Goal: Information Seeking & Learning: Find specific fact

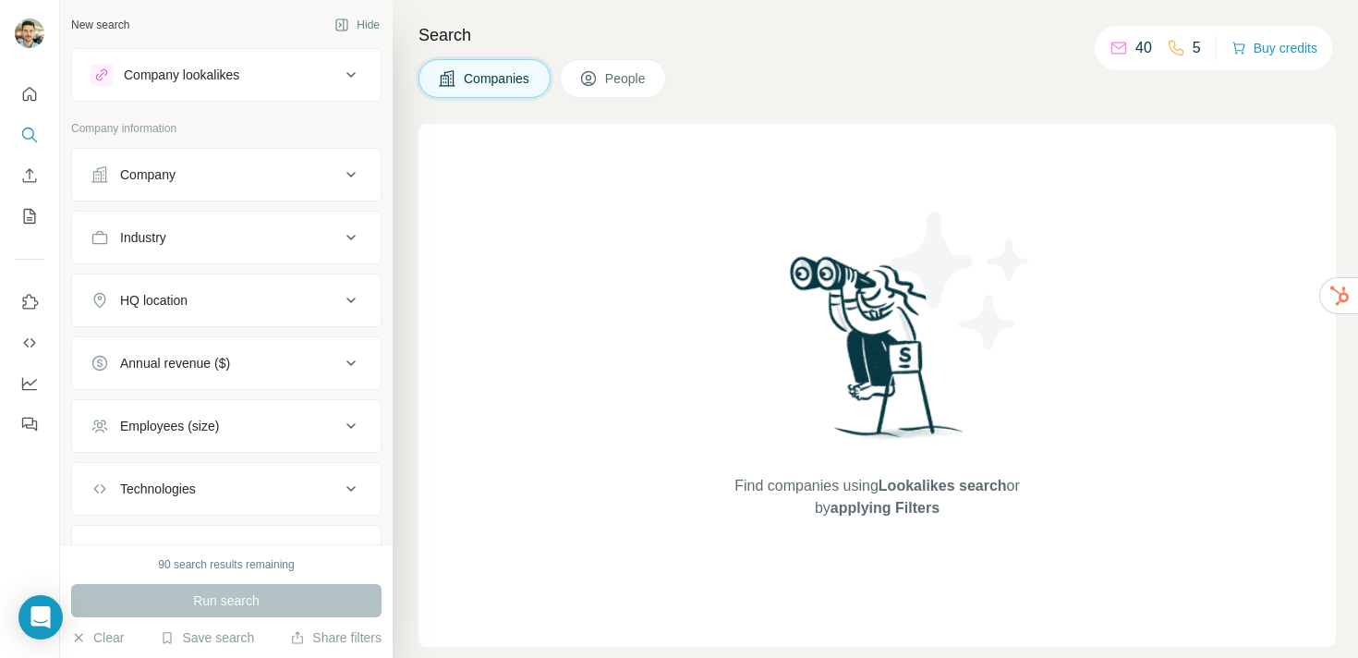
click at [598, 79] on icon at bounding box center [588, 78] width 18 height 18
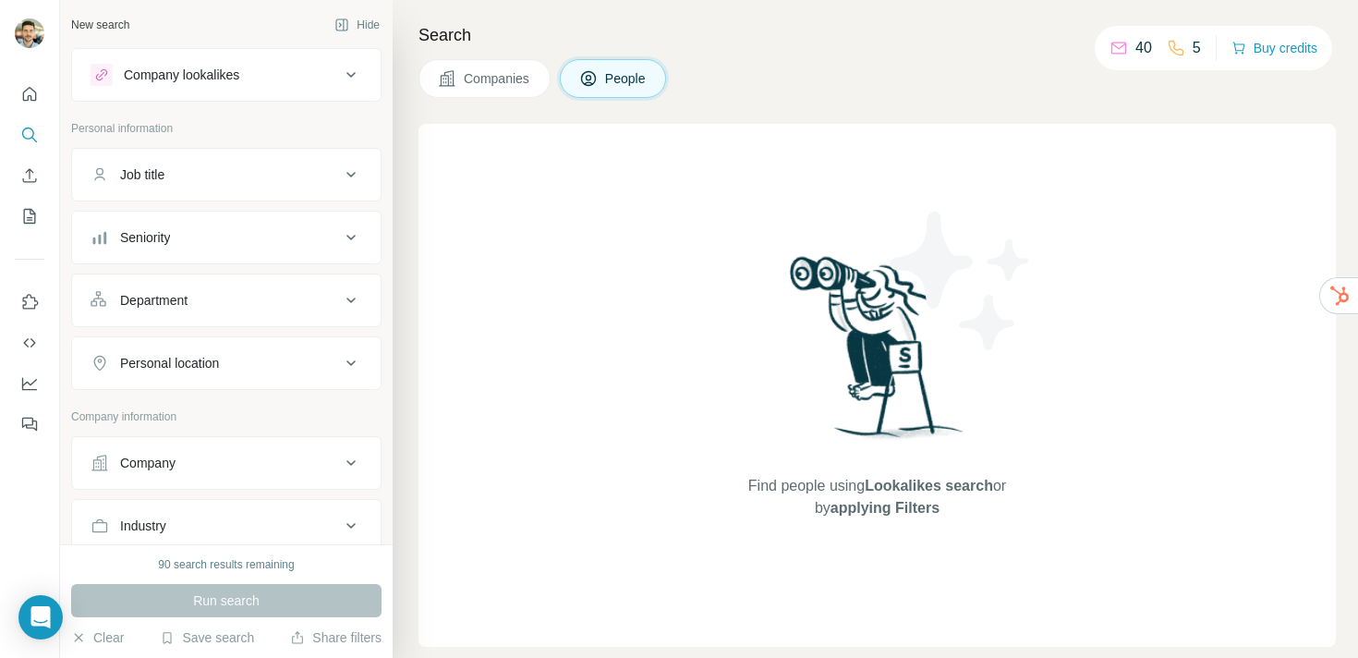
click at [484, 71] on span "Companies" at bounding box center [497, 78] width 67 height 18
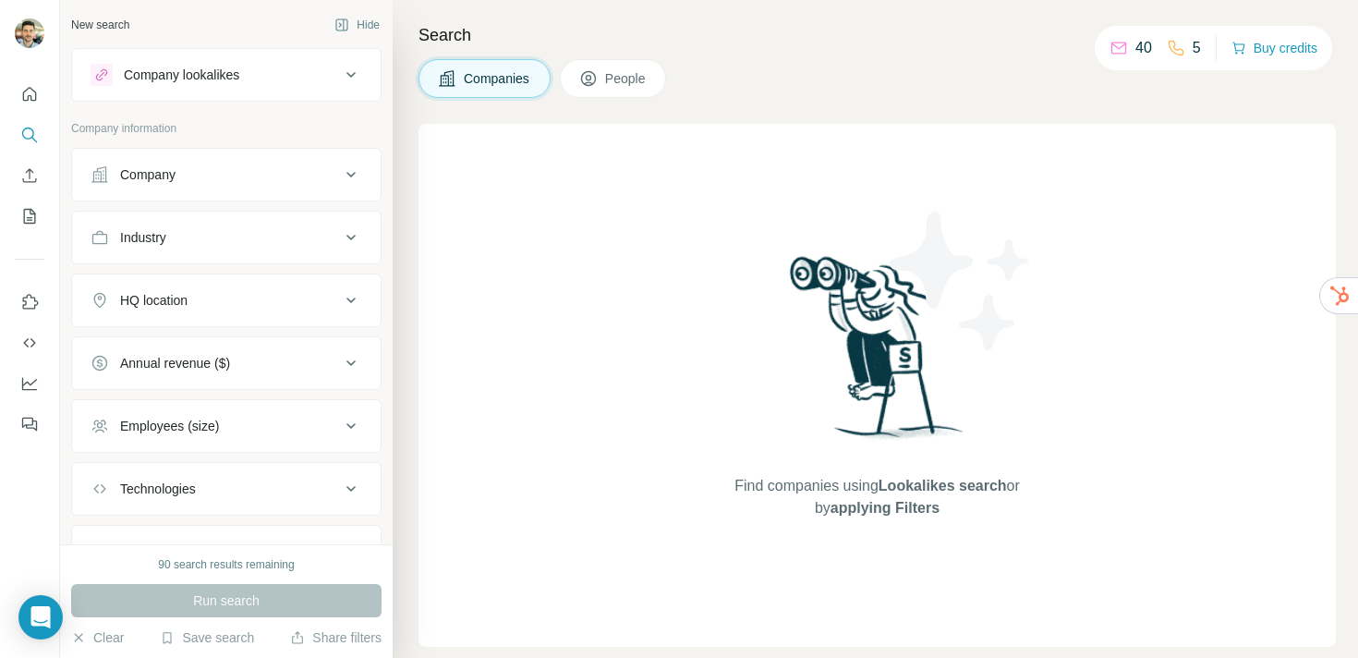
click at [218, 191] on button "Company" at bounding box center [226, 174] width 309 height 44
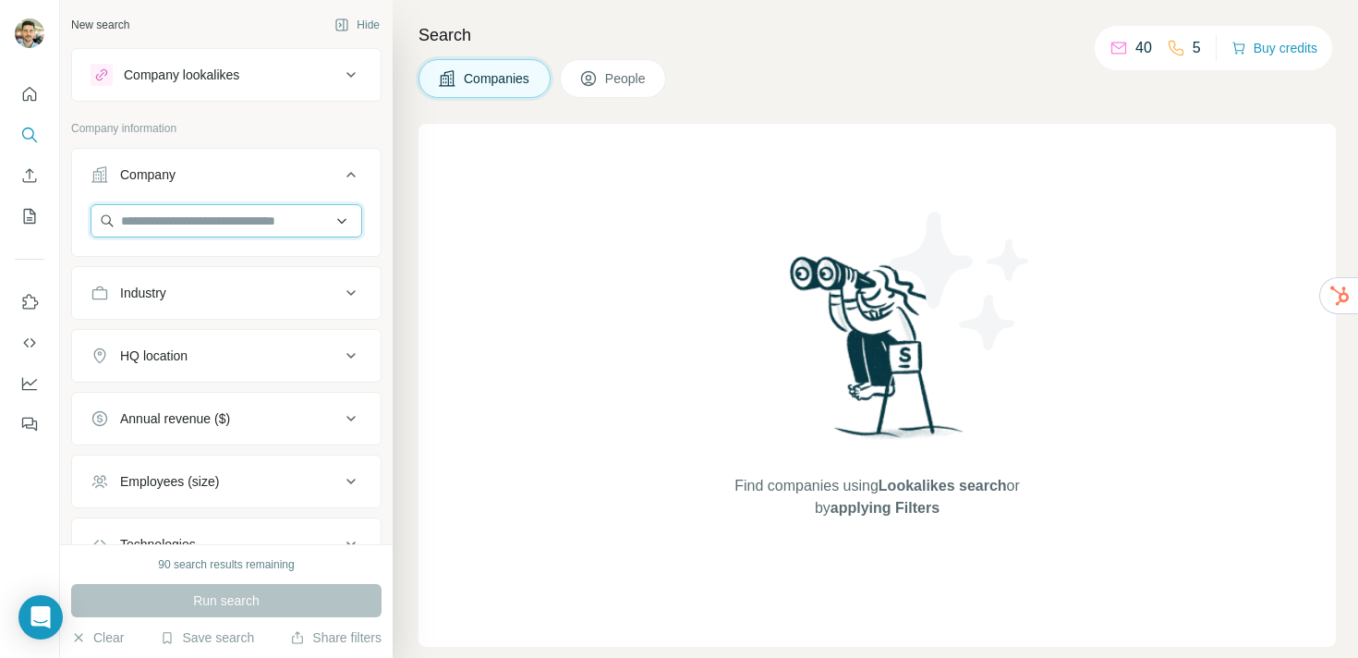
click at [210, 228] on input "text" at bounding box center [227, 220] width 272 height 33
paste input "**********"
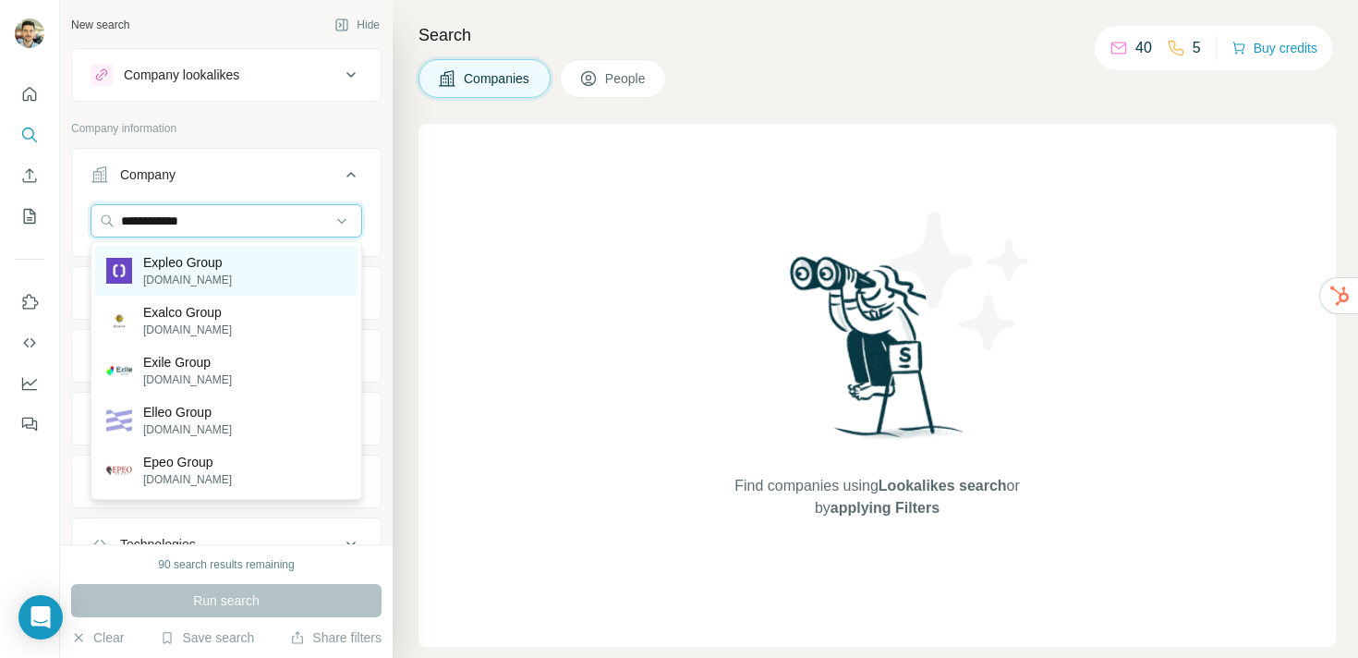
type input "**********"
click at [272, 274] on div "Expleo Group [DOMAIN_NAME]" at bounding box center [226, 271] width 262 height 50
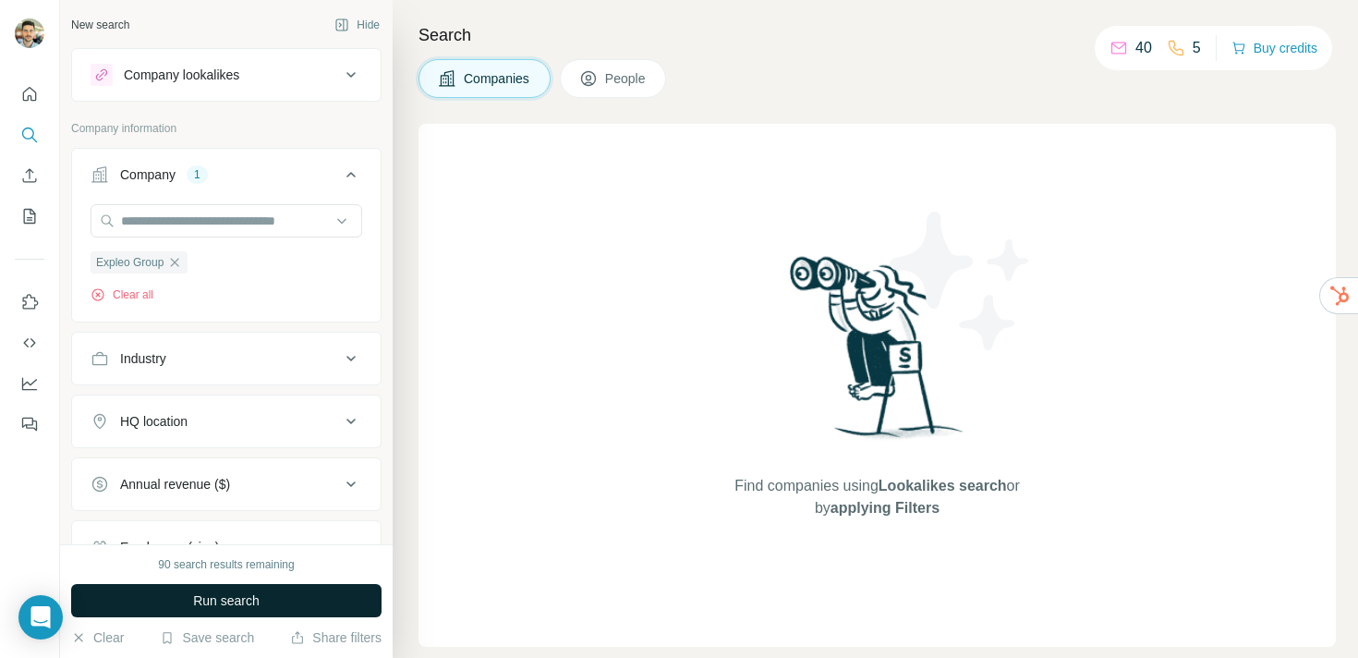
click at [239, 599] on span "Run search" at bounding box center [226, 600] width 67 height 18
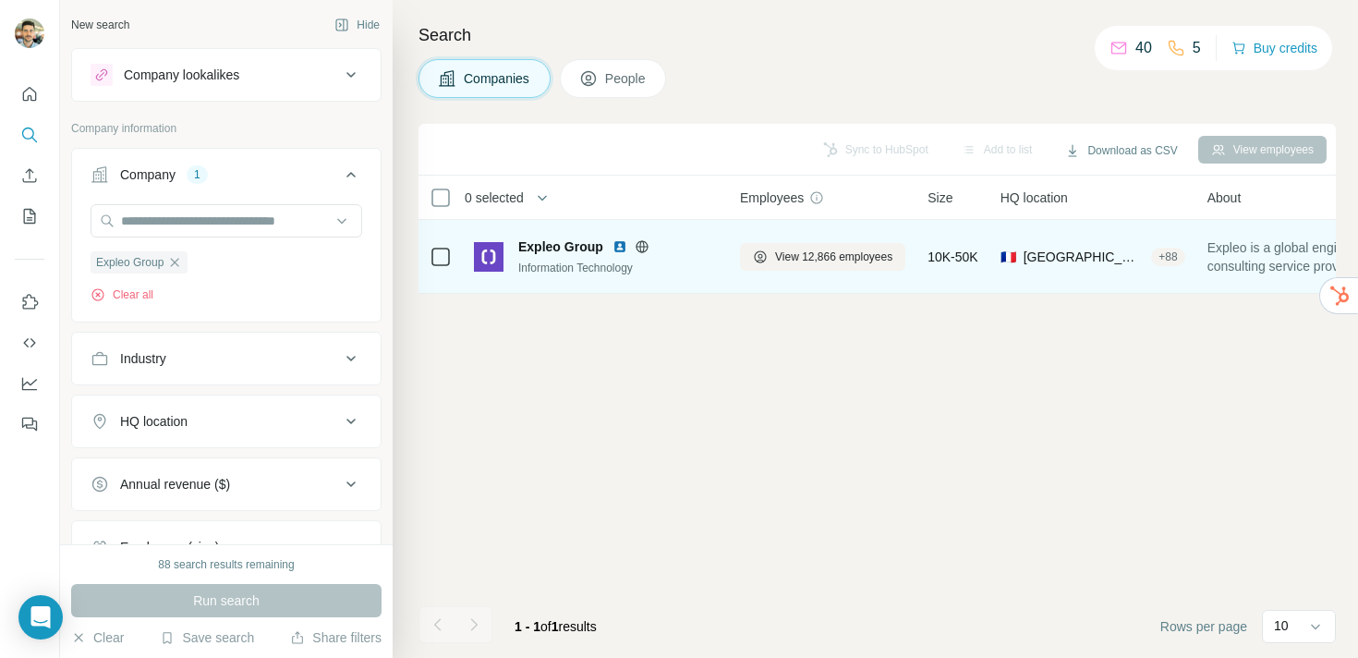
click at [634, 274] on div "Information Technology" at bounding box center [618, 268] width 200 height 17
click at [567, 241] on span "Expleo Group" at bounding box center [560, 246] width 85 height 18
click at [821, 248] on span "View 12,866 employees" at bounding box center [833, 256] width 117 height 17
